Goal: Task Accomplishment & Management: Use online tool/utility

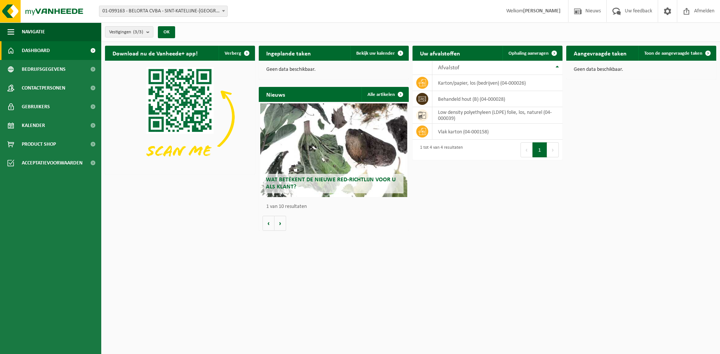
click at [221, 12] on span at bounding box center [223, 11] width 7 height 10
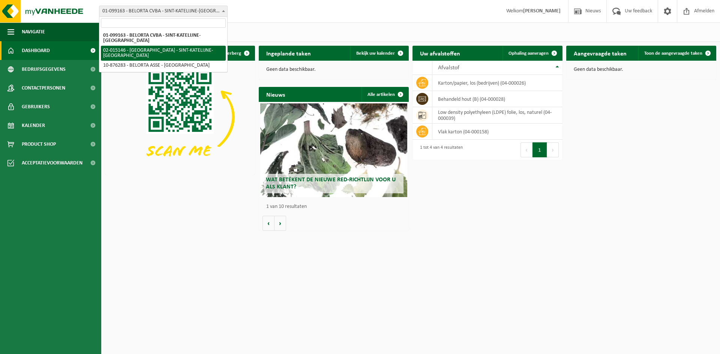
select select "36153"
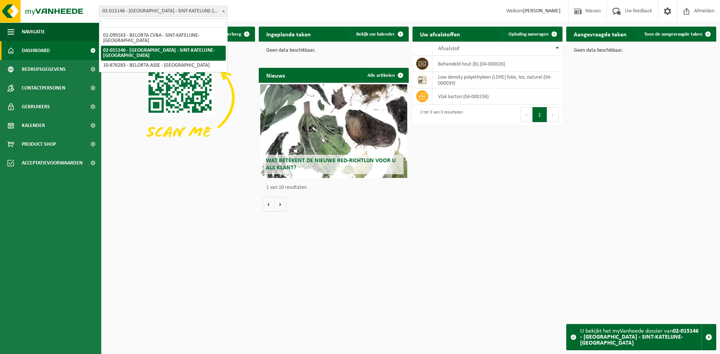
click at [225, 8] on span at bounding box center [223, 11] width 7 height 10
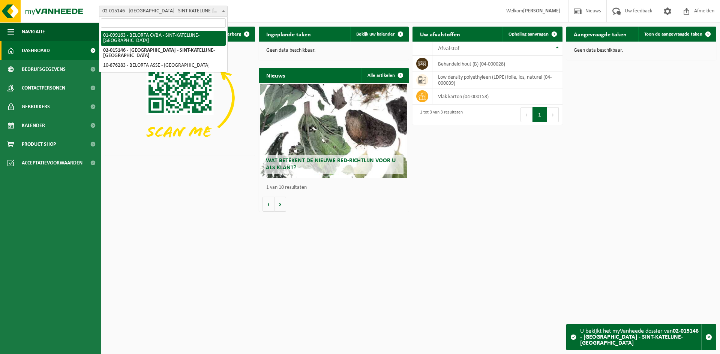
select select "36067"
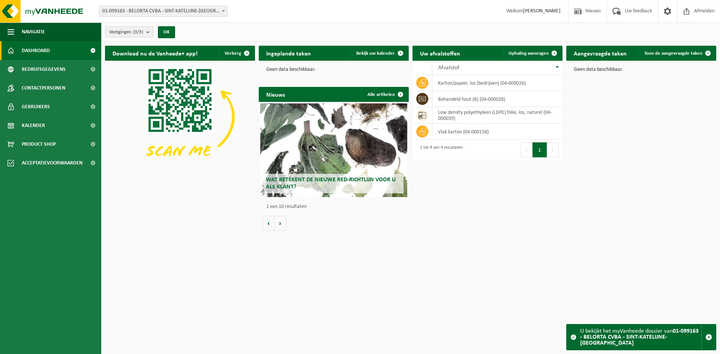
click at [149, 30] on b "submit" at bounding box center [149, 32] width 7 height 10
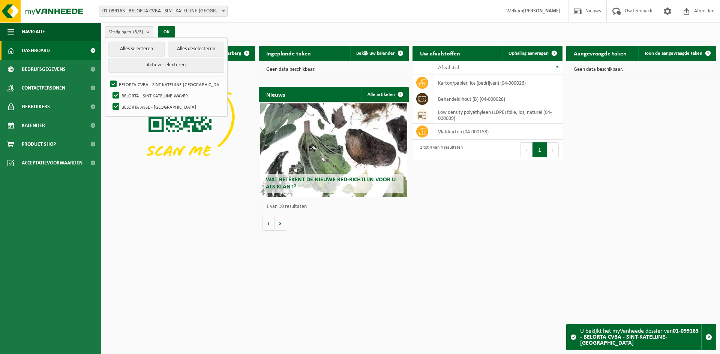
click at [149, 30] on b "submit" at bounding box center [149, 32] width 7 height 11
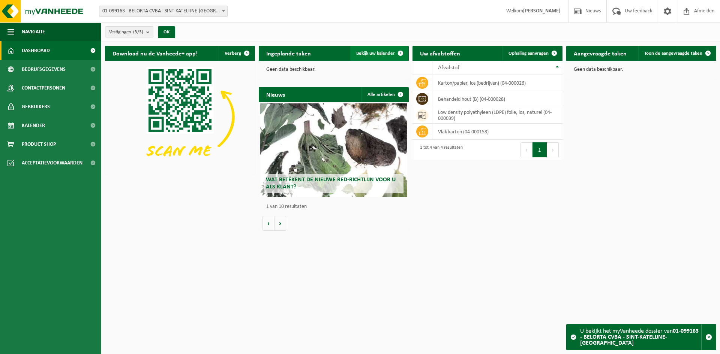
click at [374, 52] on span "Bekijk uw kalender" at bounding box center [375, 53] width 39 height 5
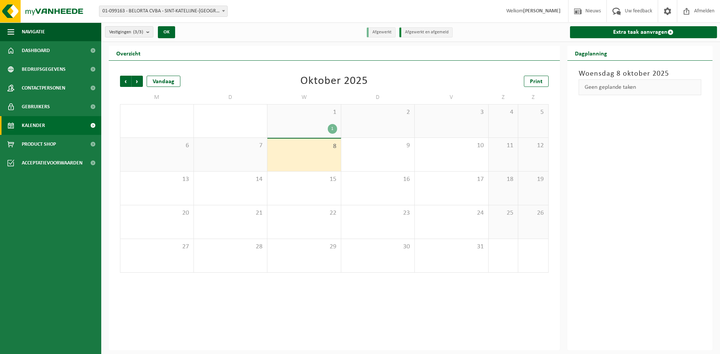
click at [332, 127] on div "1" at bounding box center [332, 129] width 9 height 10
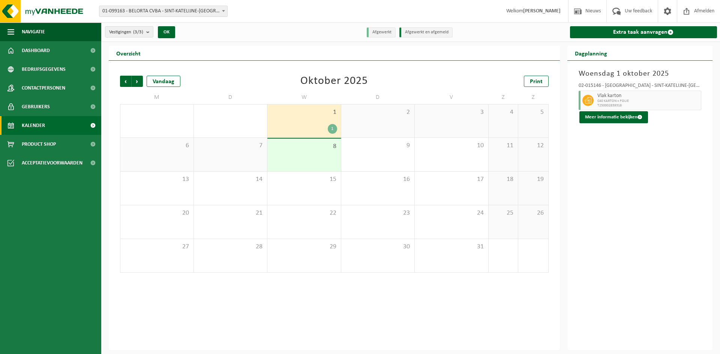
click at [226, 6] on span at bounding box center [223, 11] width 7 height 10
click at [224, 9] on span at bounding box center [223, 11] width 7 height 10
click at [615, 31] on link "Extra taak aanvragen" at bounding box center [643, 32] width 147 height 12
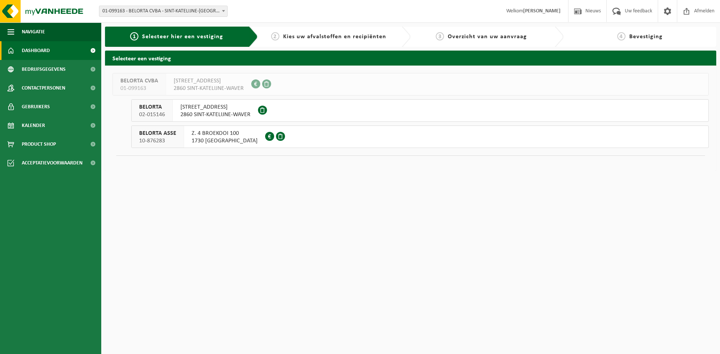
click at [51, 48] on link "Dashboard" at bounding box center [50, 50] width 101 height 19
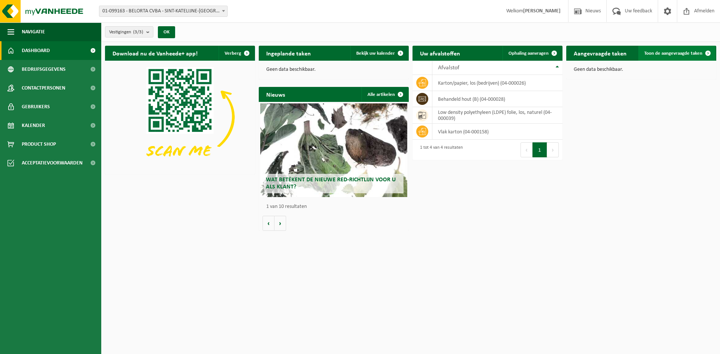
click at [660, 53] on span "Toon de aangevraagde taken" at bounding box center [673, 53] width 58 height 5
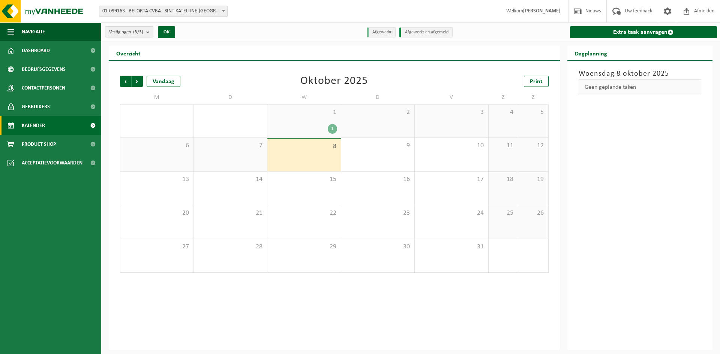
click at [334, 128] on div "1" at bounding box center [332, 129] width 9 height 10
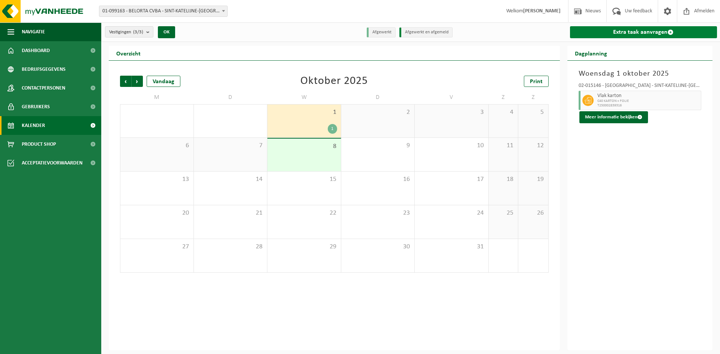
click at [627, 31] on link "Extra taak aanvragen" at bounding box center [643, 32] width 147 height 12
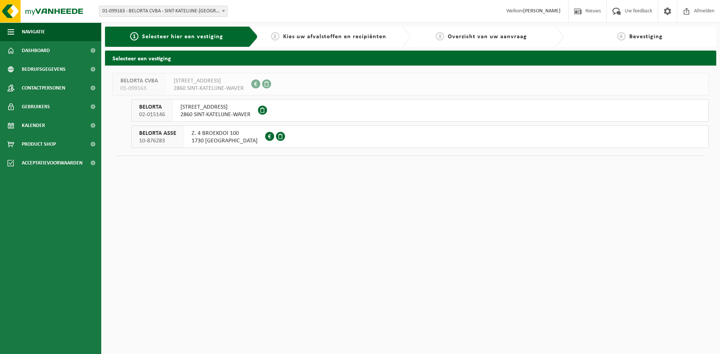
click at [226, 111] on span "2860 SINT-KATELIJNE-WAVER" at bounding box center [215, 114] width 70 height 7
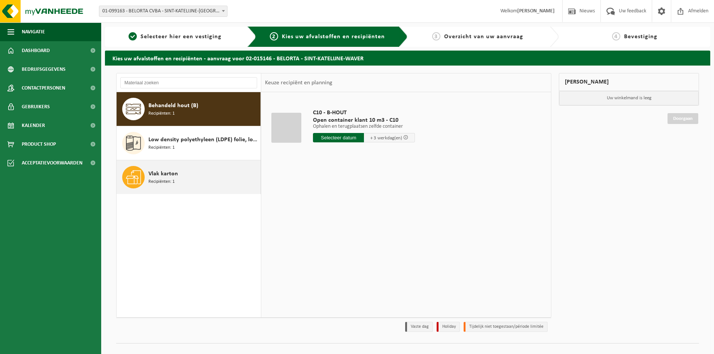
click at [173, 178] on span "Vlak karton" at bounding box center [163, 173] width 30 height 9
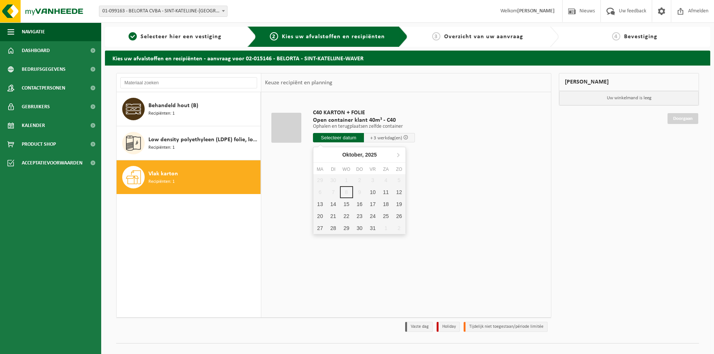
click at [343, 138] on input "text" at bounding box center [338, 137] width 51 height 9
click at [371, 192] on div "10" at bounding box center [372, 192] width 13 height 12
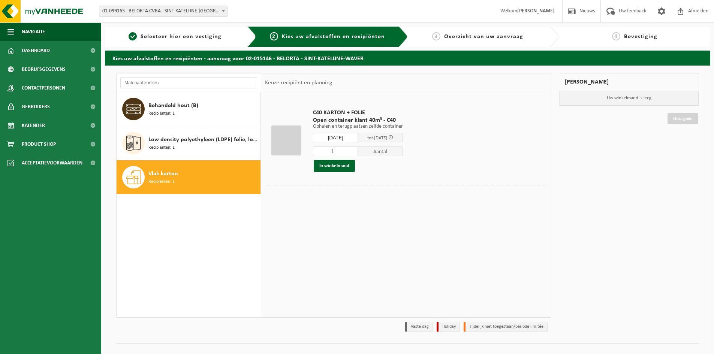
type input "Van 2025-10-10"
click at [341, 169] on button "In winkelmand" at bounding box center [334, 166] width 41 height 12
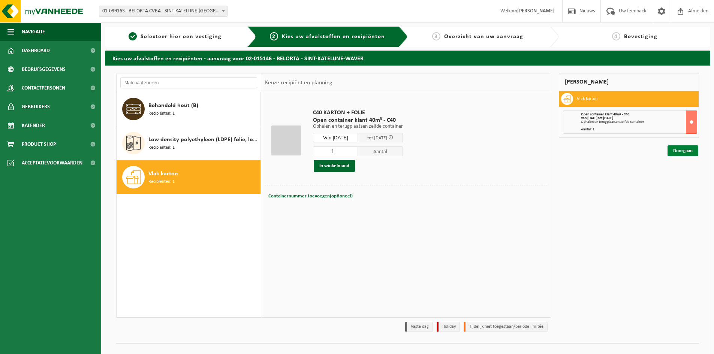
click at [686, 152] on link "Doorgaan" at bounding box center [682, 150] width 31 height 11
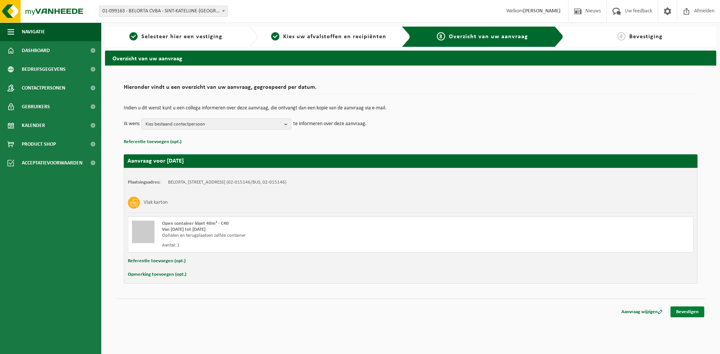
click at [694, 312] on link "Bevestigen" at bounding box center [687, 312] width 34 height 11
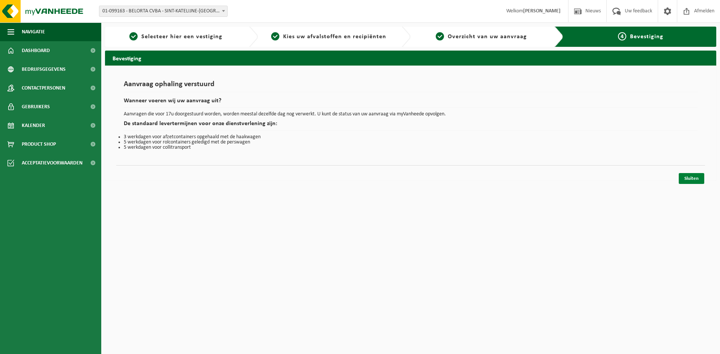
click at [696, 181] on link "Sluiten" at bounding box center [690, 178] width 25 height 11
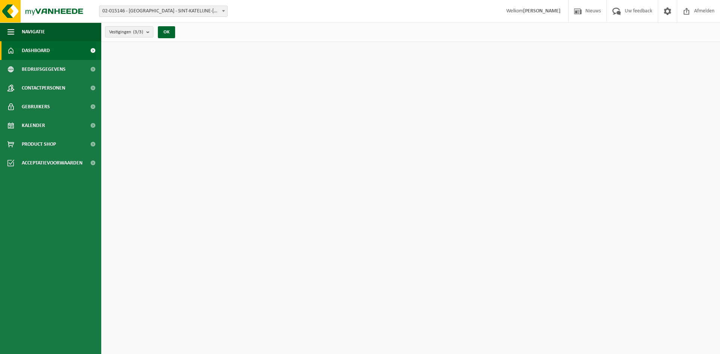
select select "36153"
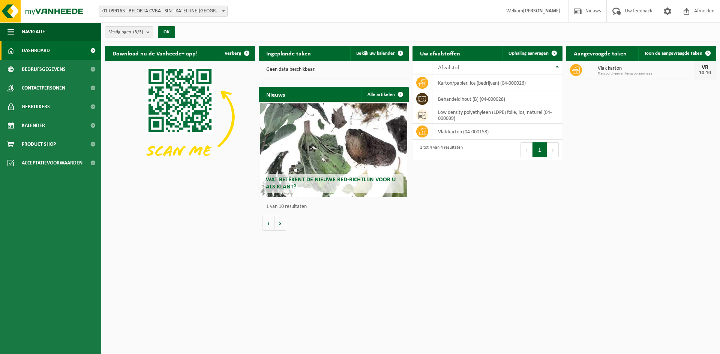
click at [223, 12] on span at bounding box center [223, 11] width 7 height 10
click at [673, 52] on span "Toon de aangevraagde taken" at bounding box center [673, 53] width 58 height 5
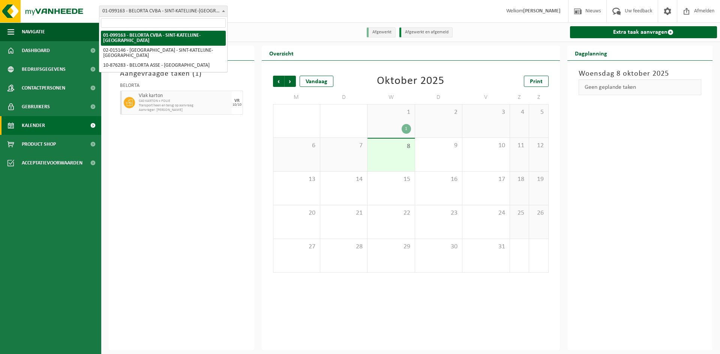
click at [222, 12] on b at bounding box center [223, 11] width 3 height 2
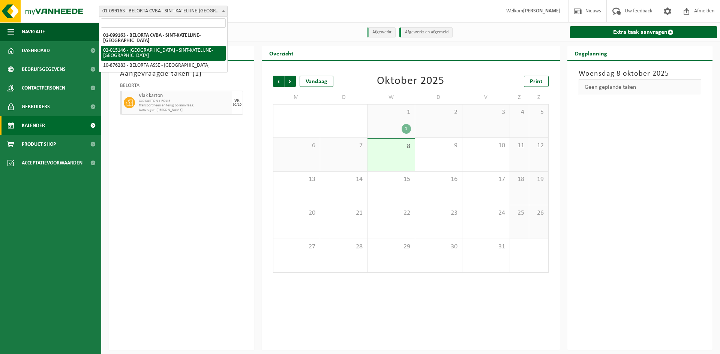
select select "36153"
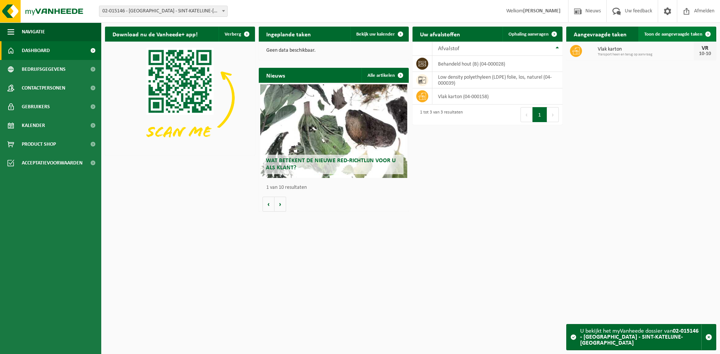
click at [692, 32] on span "Toon de aangevraagde taken" at bounding box center [673, 34] width 58 height 5
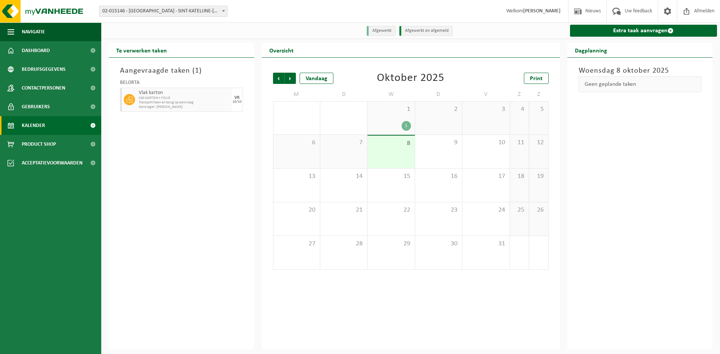
click at [227, 12] on span "02-015146 - [GEOGRAPHIC_DATA] - SINT-KATELIJNE-[GEOGRAPHIC_DATA]" at bounding box center [163, 11] width 129 height 11
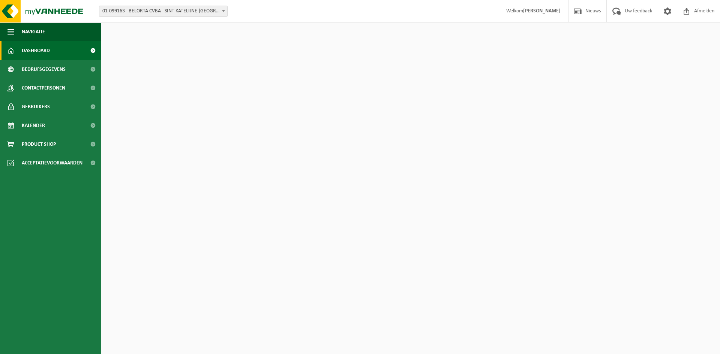
select select "36067"
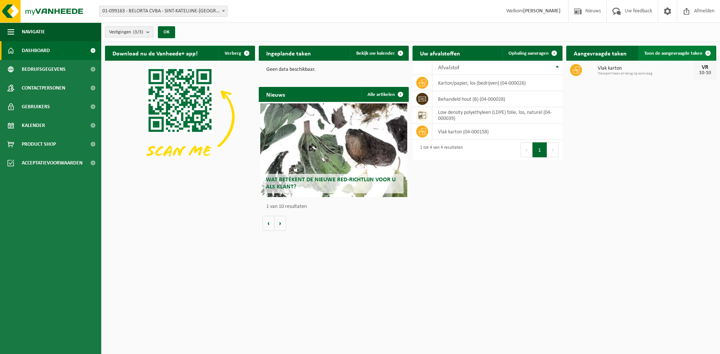
click at [681, 54] on span "Toon de aangevraagde taken" at bounding box center [673, 53] width 58 height 5
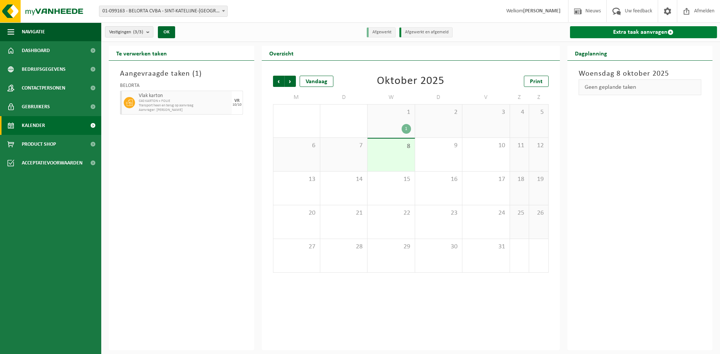
click at [639, 29] on link "Extra taak aanvragen" at bounding box center [643, 32] width 147 height 12
